Goal: Information Seeking & Learning: Learn about a topic

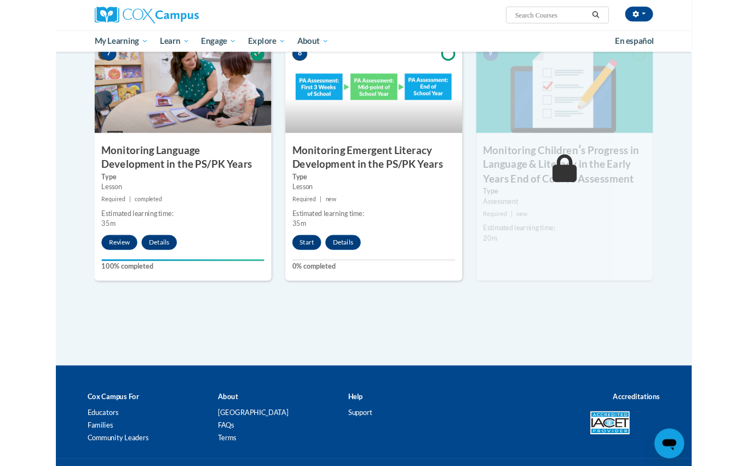
scroll to position [887, 0]
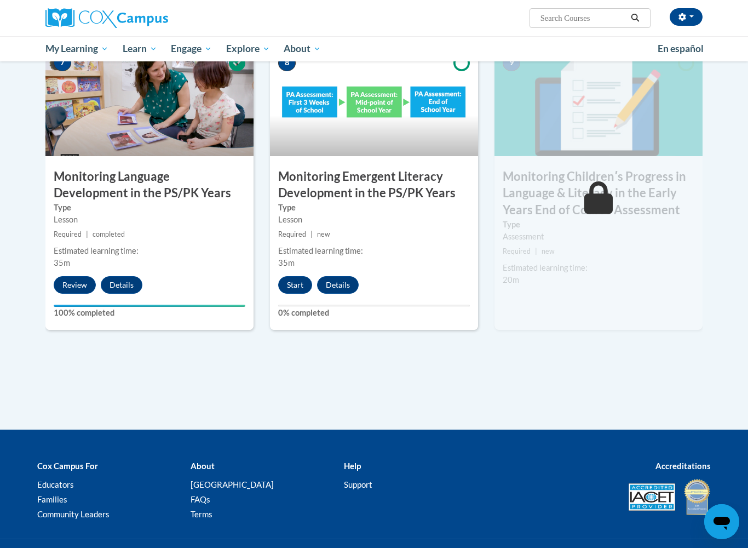
click at [297, 288] on button "Start" at bounding box center [295, 285] width 34 height 18
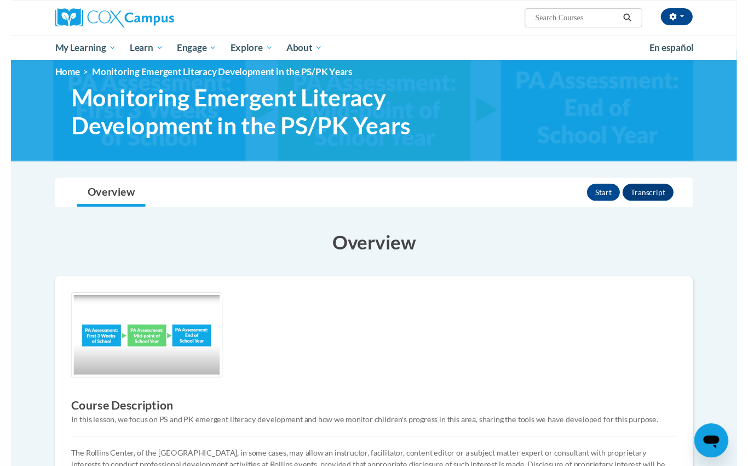
scroll to position [12, 0]
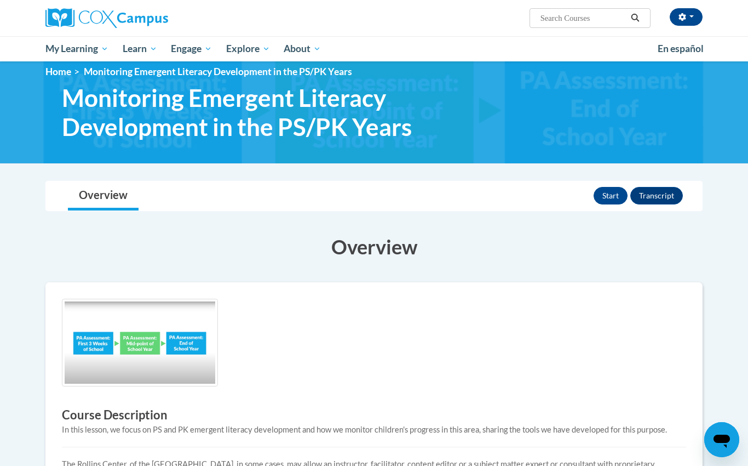
click at [616, 194] on button "Start" at bounding box center [611, 196] width 34 height 18
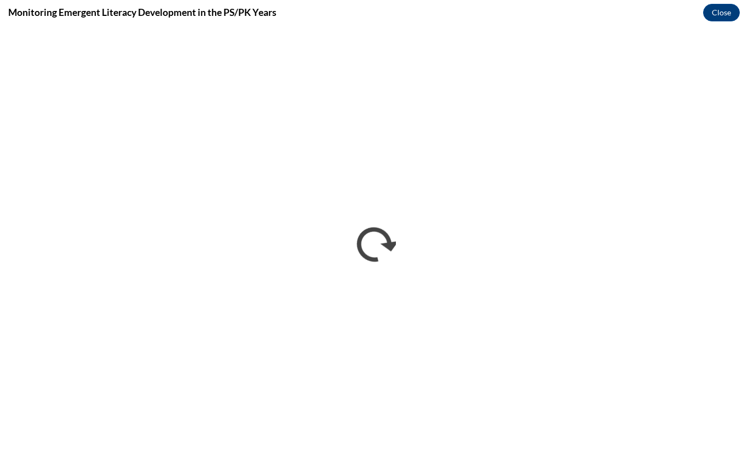
scroll to position [0, 0]
click at [393, 13] on div "Monitoring Emergent Literacy Development in the PS/PK Years Close" at bounding box center [374, 12] width 748 height 25
